Goal: Information Seeking & Learning: Find specific fact

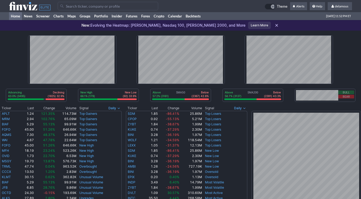
click at [78, 7] on input "Search" at bounding box center [108, 6] width 101 height 8
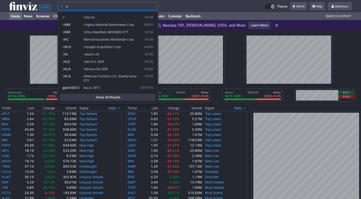
click at [89, 17] on span "isa Inc" at bounding box center [91, 17] width 10 height 4
type input "V"
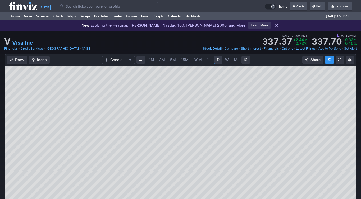
drag, startPoint x: 150, startPoint y: 42, endPoint x: 142, endPoint y: 39, distance: 8.0
click at [145, 40] on div "V Visa Inc Last Close [DATE] • 04:00PM ET 337.37 Dollar change +2.44 Percentage…" at bounding box center [180, 39] width 353 height 12
